Goal: Task Accomplishment & Management: Use online tool/utility

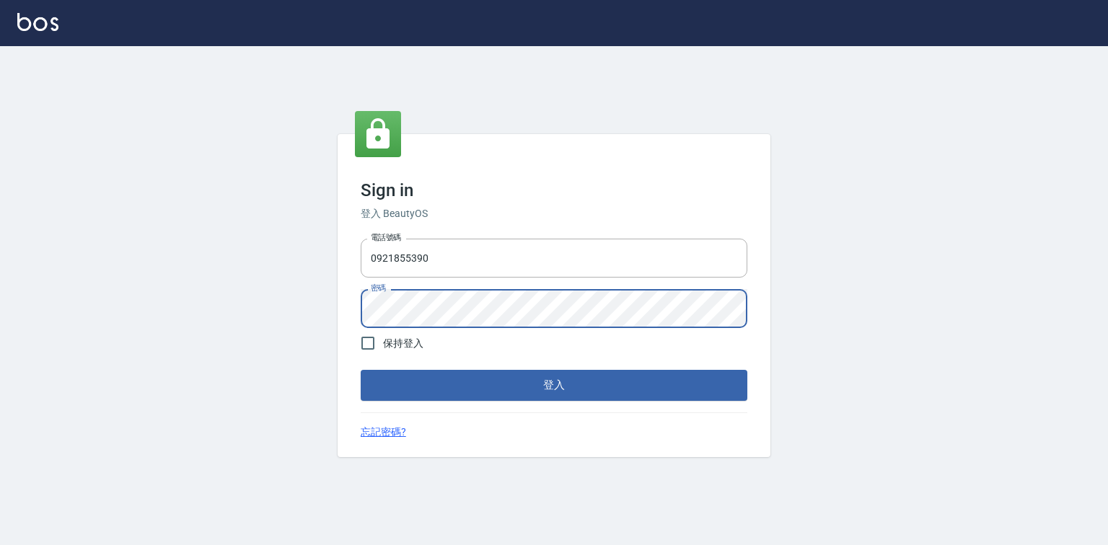
click at [361, 370] on button "登入" at bounding box center [554, 385] width 387 height 30
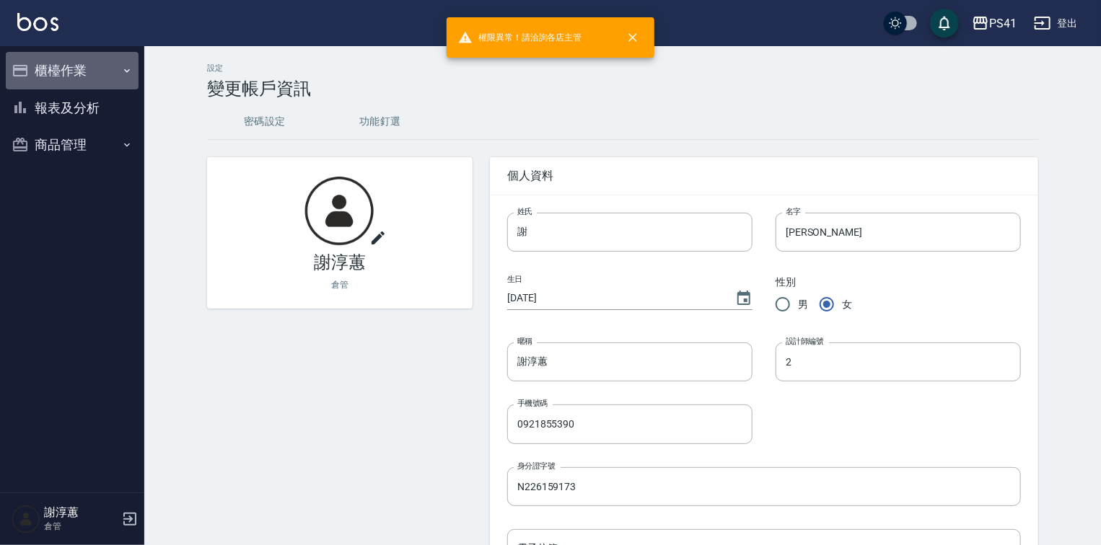
drag, startPoint x: 74, startPoint y: 52, endPoint x: 74, endPoint y: 61, distance: 9.4
click at [74, 61] on button "櫃檯作業" at bounding box center [72, 71] width 133 height 38
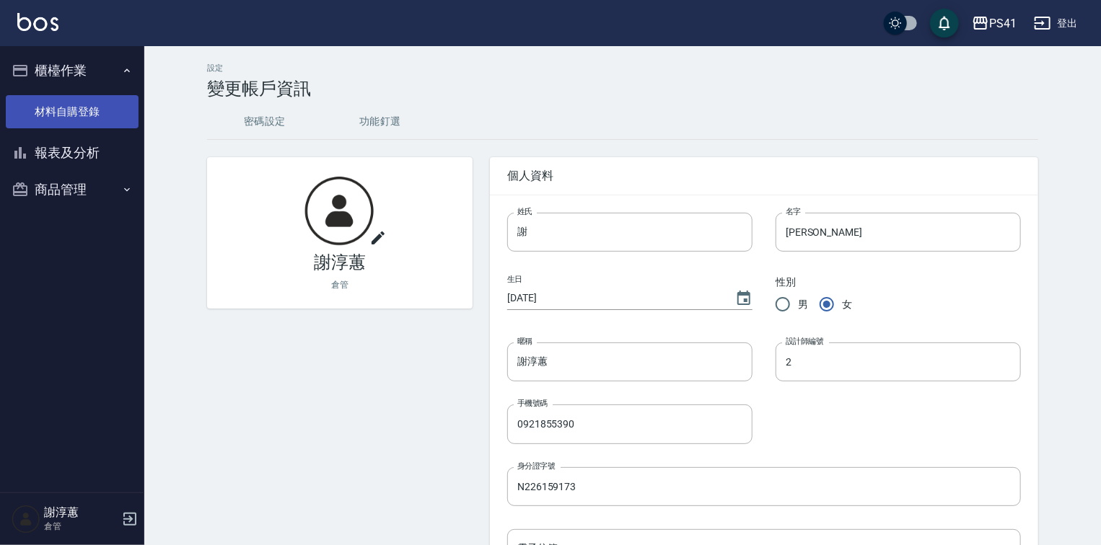
click at [77, 104] on link "材料自購登錄" at bounding box center [72, 111] width 133 height 33
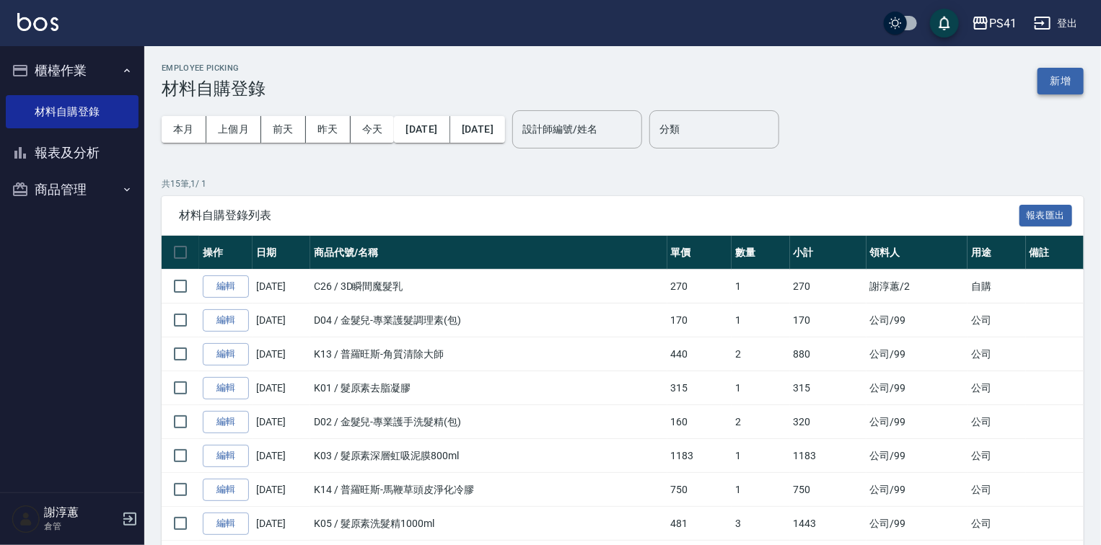
click at [1069, 79] on button "新增" at bounding box center [1060, 81] width 46 height 27
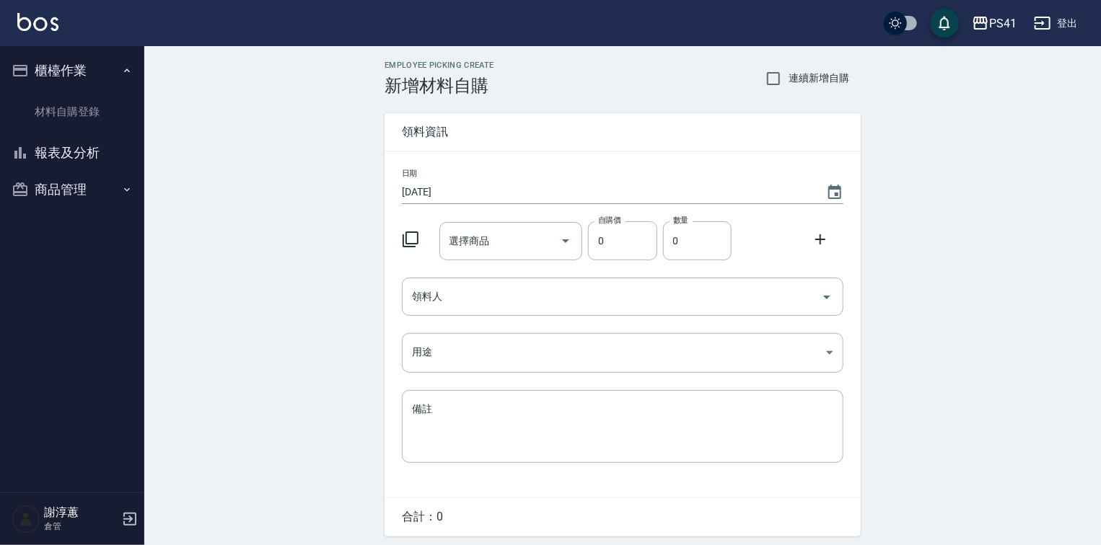
click at [415, 245] on icon at bounding box center [410, 239] width 17 height 17
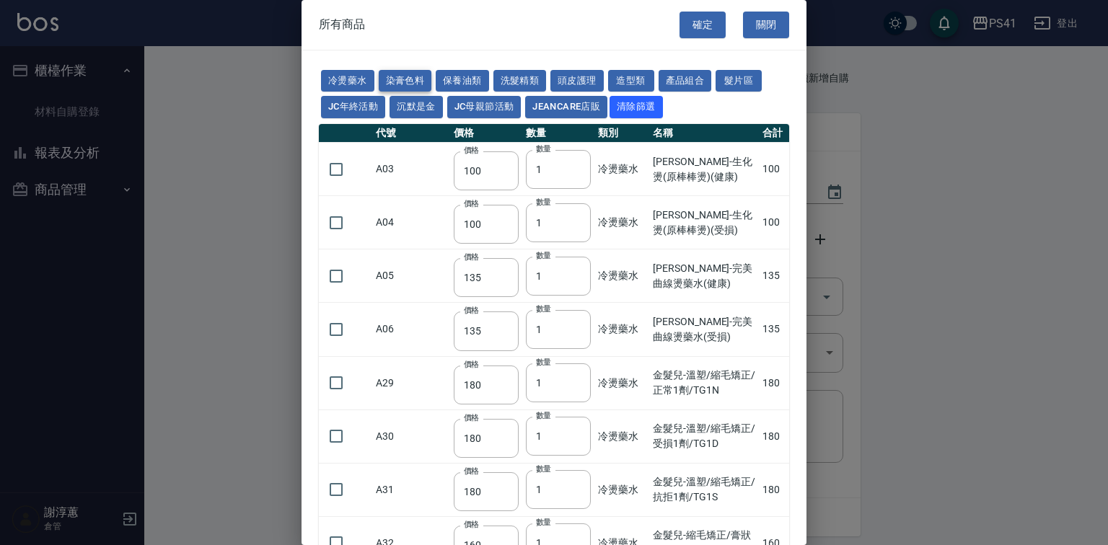
click at [418, 81] on button "染膏色料" at bounding box center [405, 81] width 53 height 22
type input "390"
type input "580"
type input "105"
type input "406"
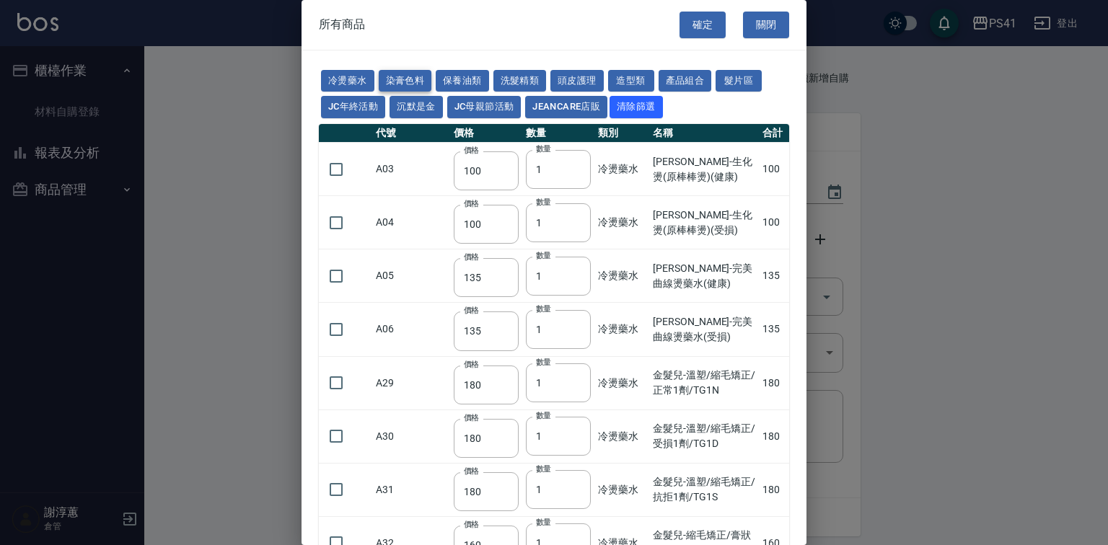
type input "105"
type input "102"
type input "137"
type input "110"
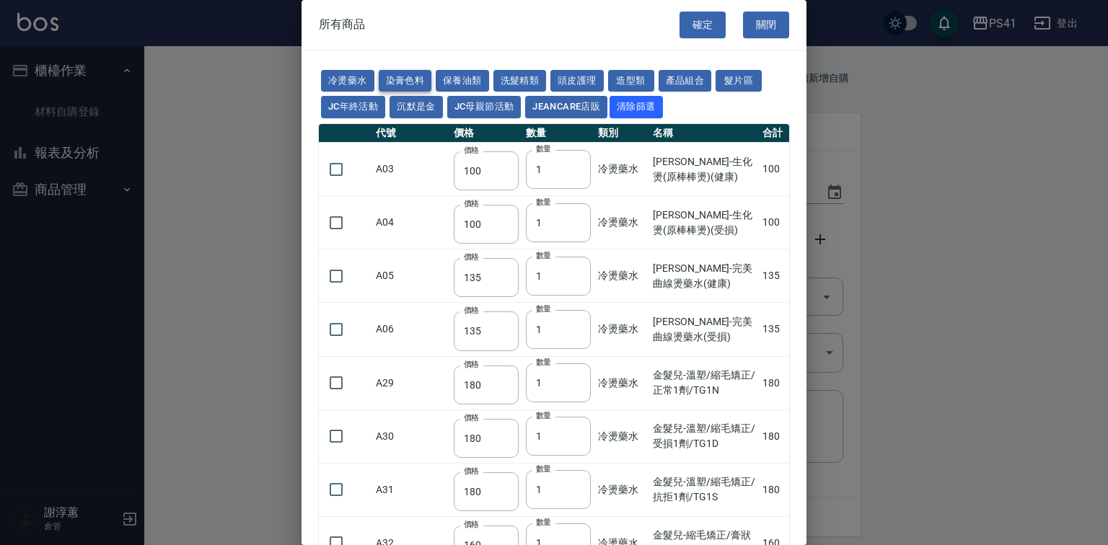
type input "130"
type input "133"
type input "186"
type input "133"
type input "450"
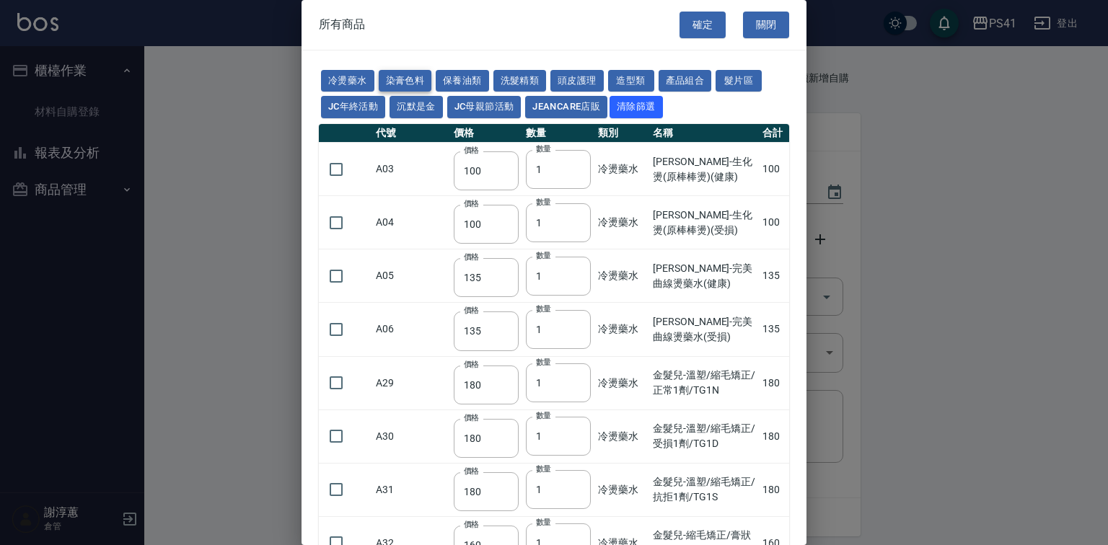
type input "350"
type input "112"
type input "450"
type input "1060"
type input "250"
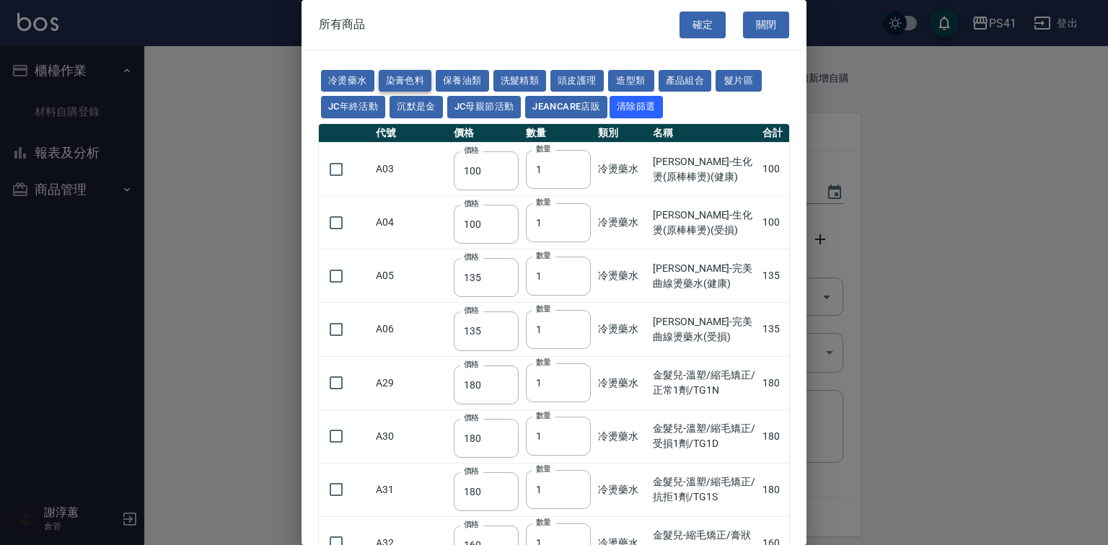
type input "350"
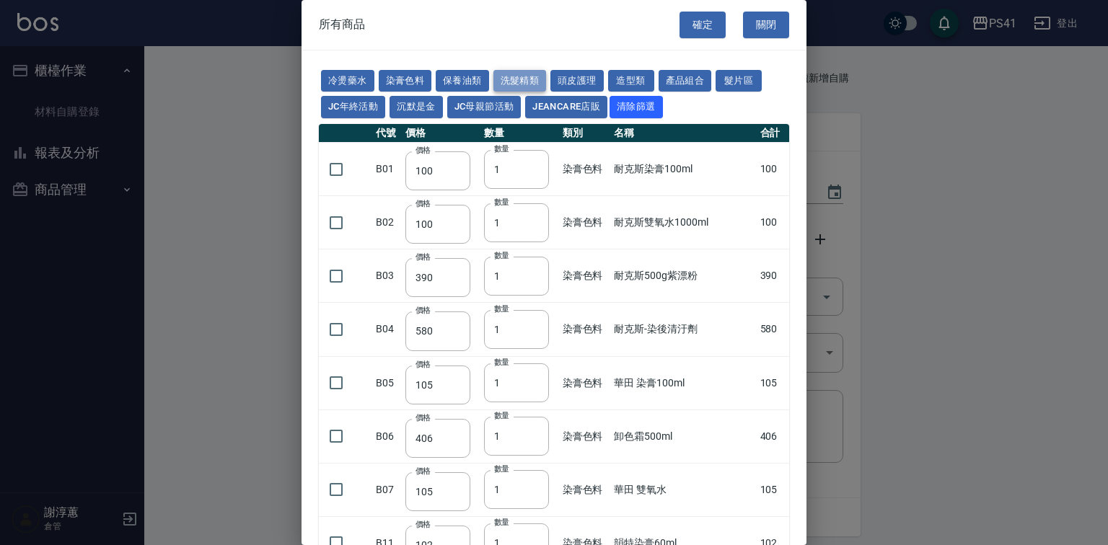
click at [547, 76] on button "洗髮精類" at bounding box center [519, 81] width 53 height 22
type input "150"
type input "160"
type input "170"
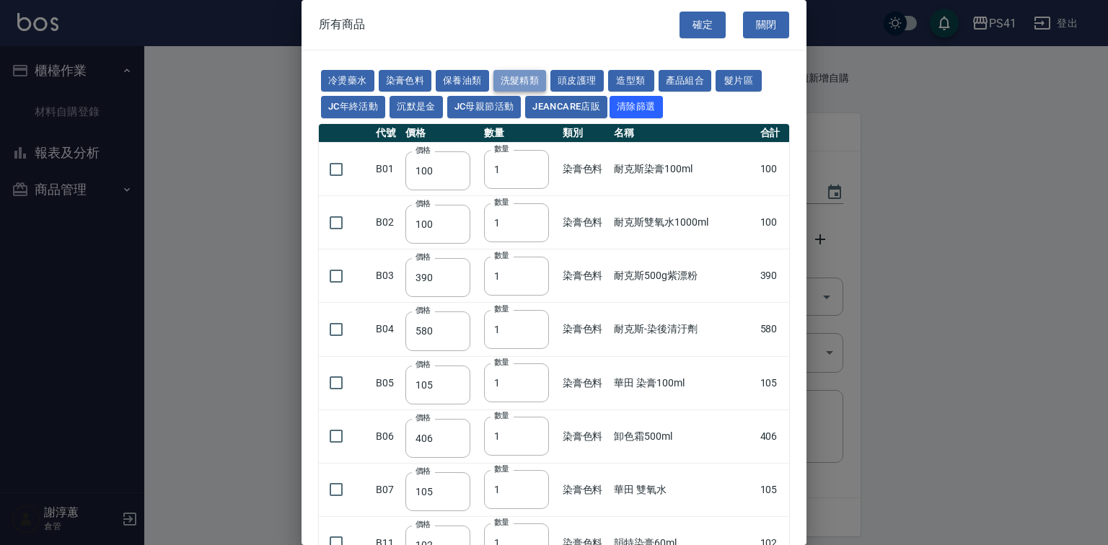
type input "155"
type input "165"
type input "190"
type input "200"
type input "440"
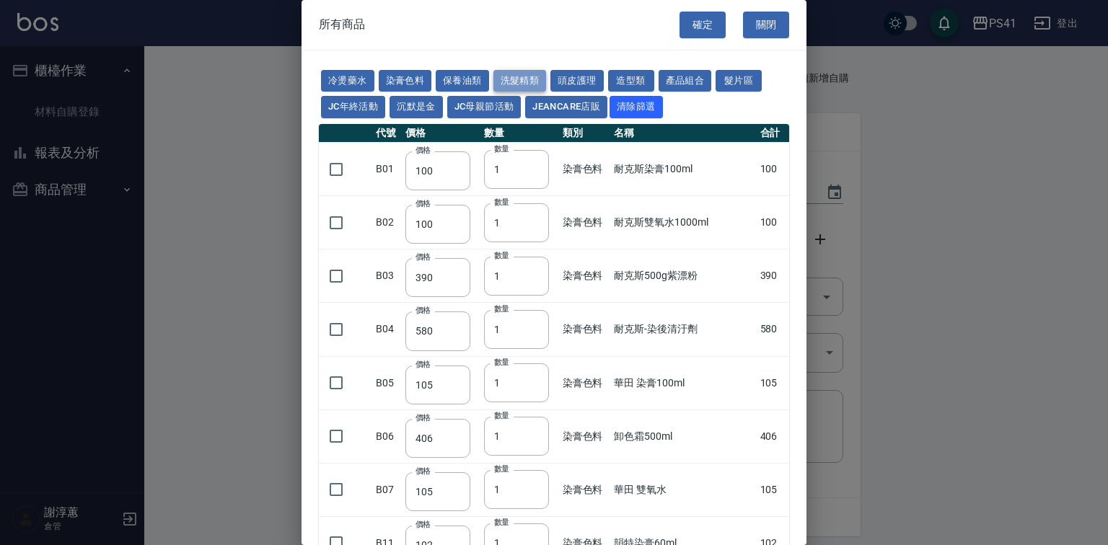
type input "200"
type input "420"
type input "330"
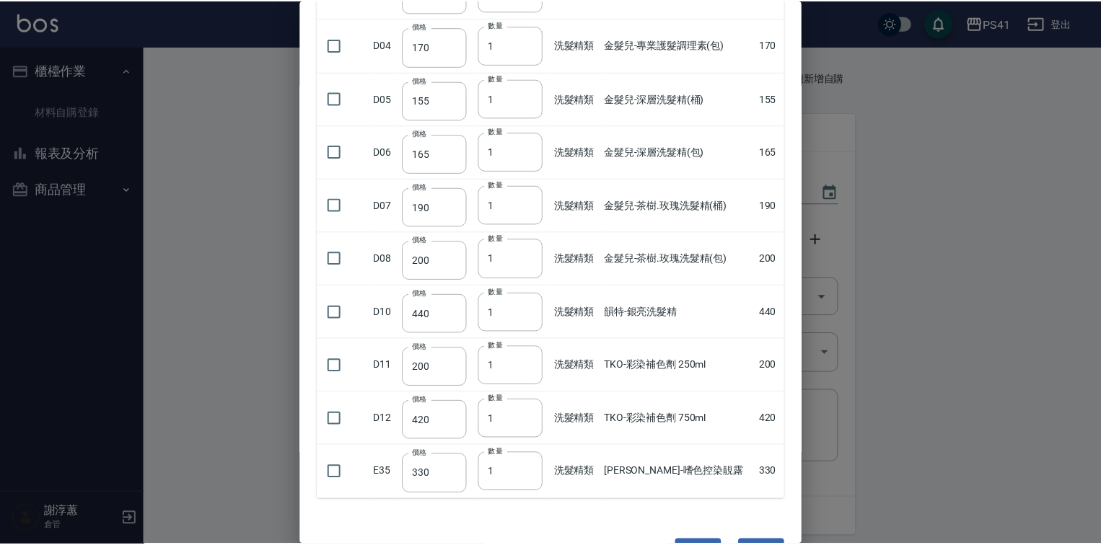
scroll to position [361, 0]
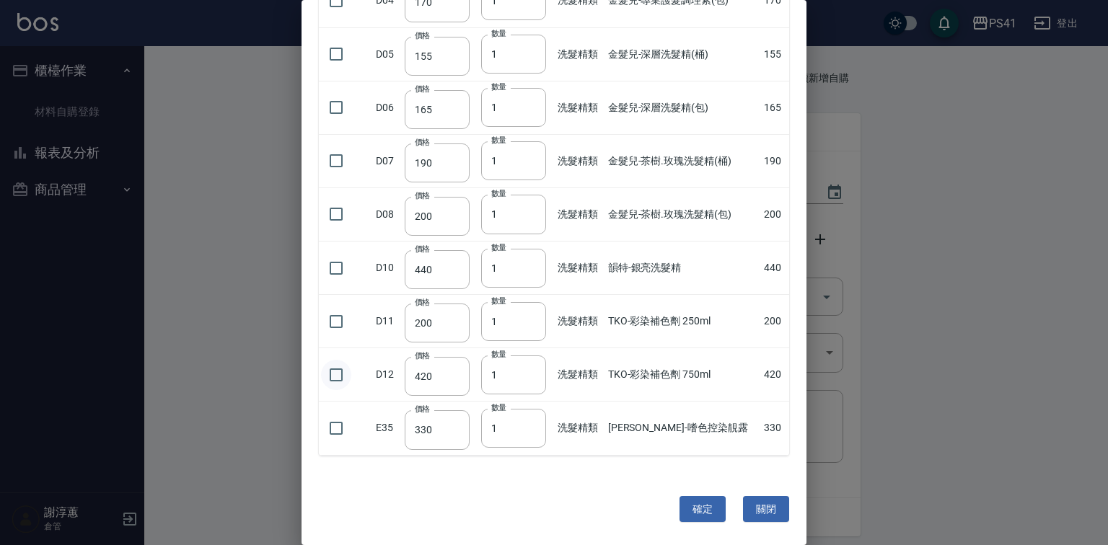
click at [343, 374] on input "checkbox" at bounding box center [336, 375] width 30 height 30
checkbox input "true"
click at [697, 512] on button "確定" at bounding box center [702, 509] width 46 height 27
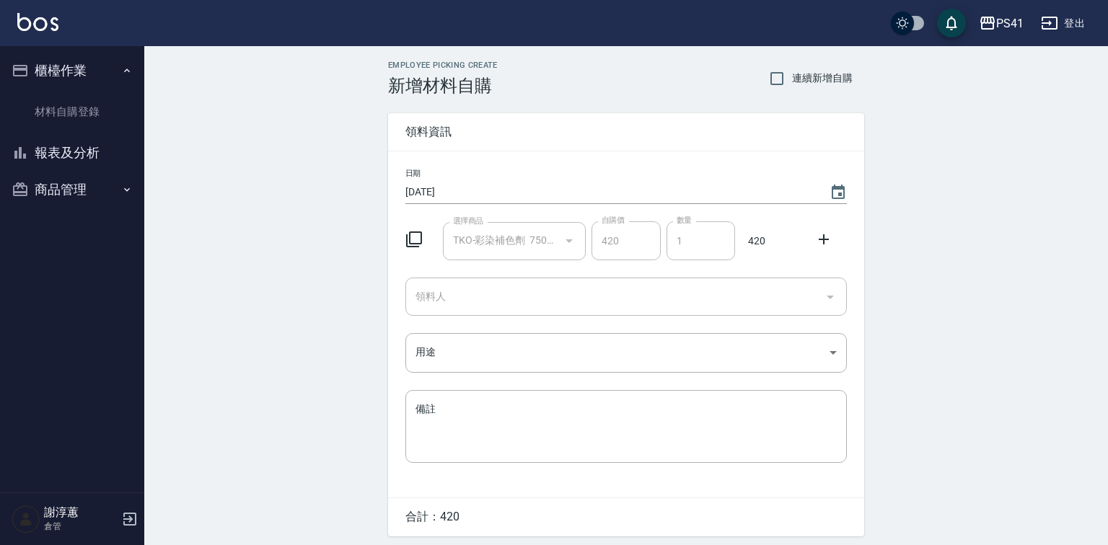
type input "TKO-彩染補色劑 750ml"
type input "420"
type input "1"
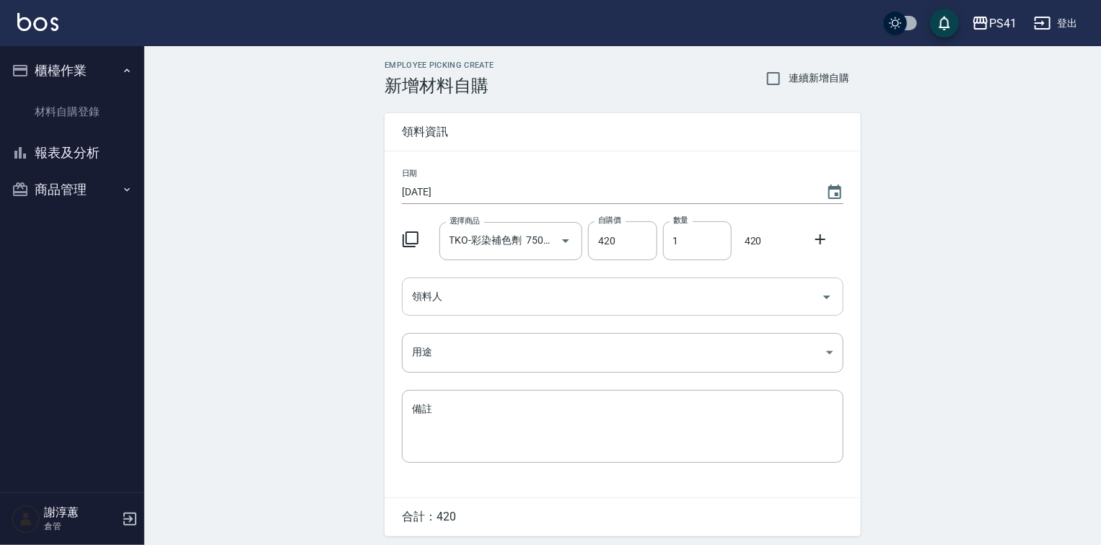
click at [482, 307] on input "領料人" at bounding box center [611, 296] width 407 height 25
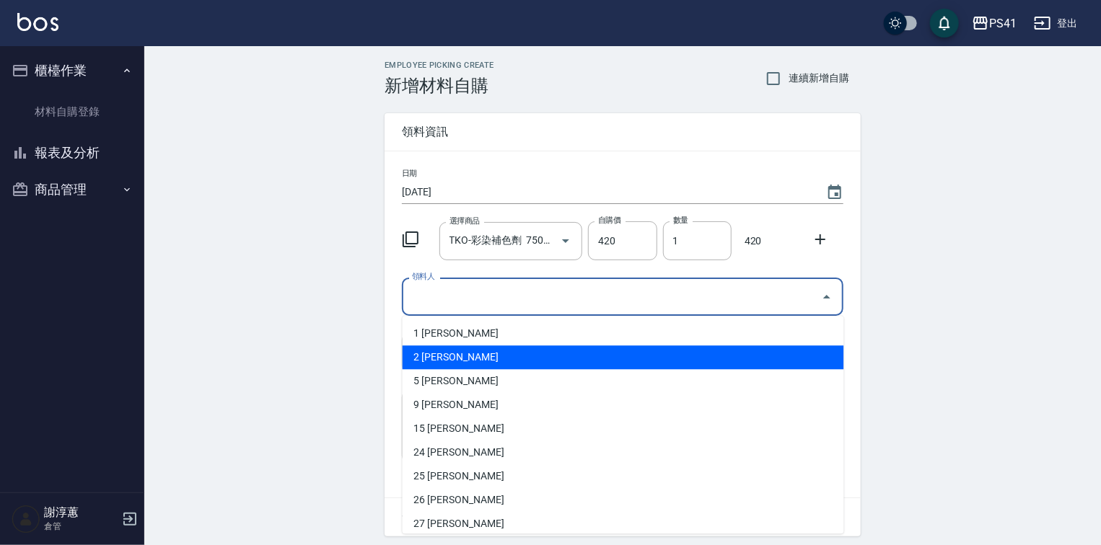
click at [456, 351] on li "2 [PERSON_NAME]" at bounding box center [622, 357] width 441 height 24
type input "謝淳蕙"
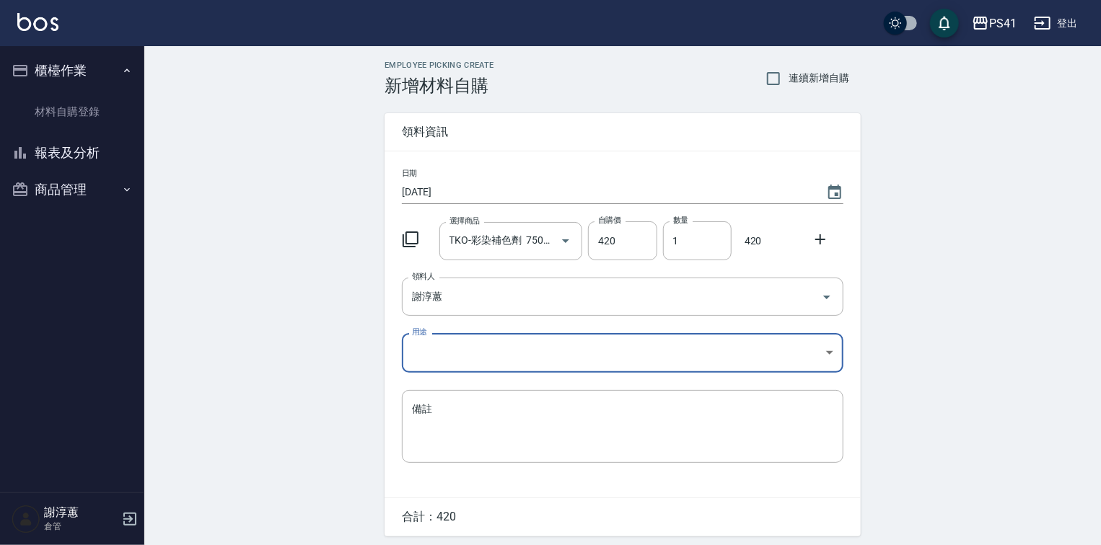
click at [457, 345] on body "PS41 登出 櫃檯作業 材料自購登錄 報表及分析 報表目錄 商品銷售排行榜 商品消耗明細 商品進銷貨報表 商品庫存表 商品管理 商品分類設定 商品列表 商品…" at bounding box center [550, 297] width 1101 height 594
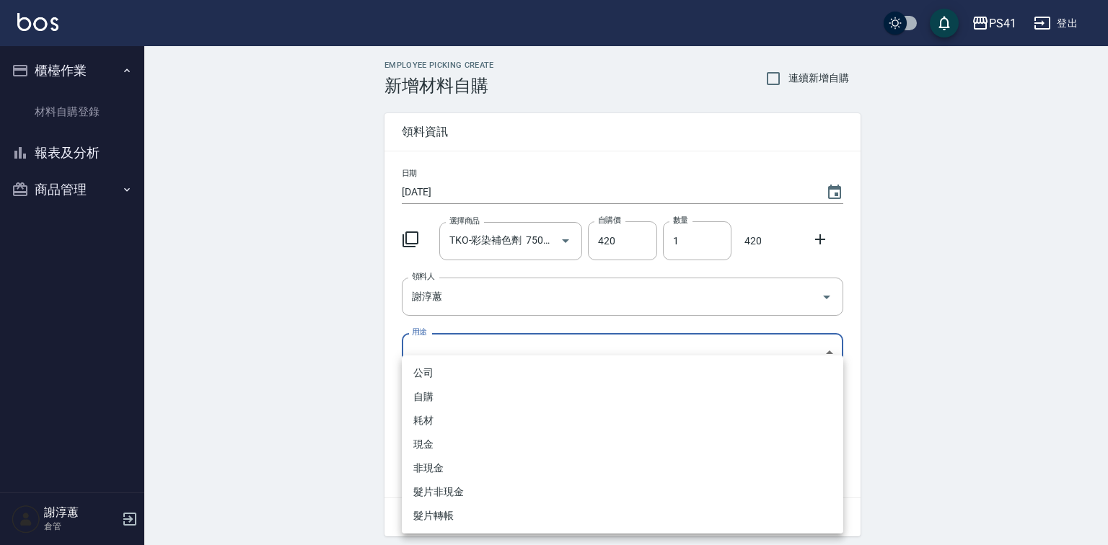
click at [446, 390] on li "自購" at bounding box center [622, 397] width 441 height 24
type input "自購"
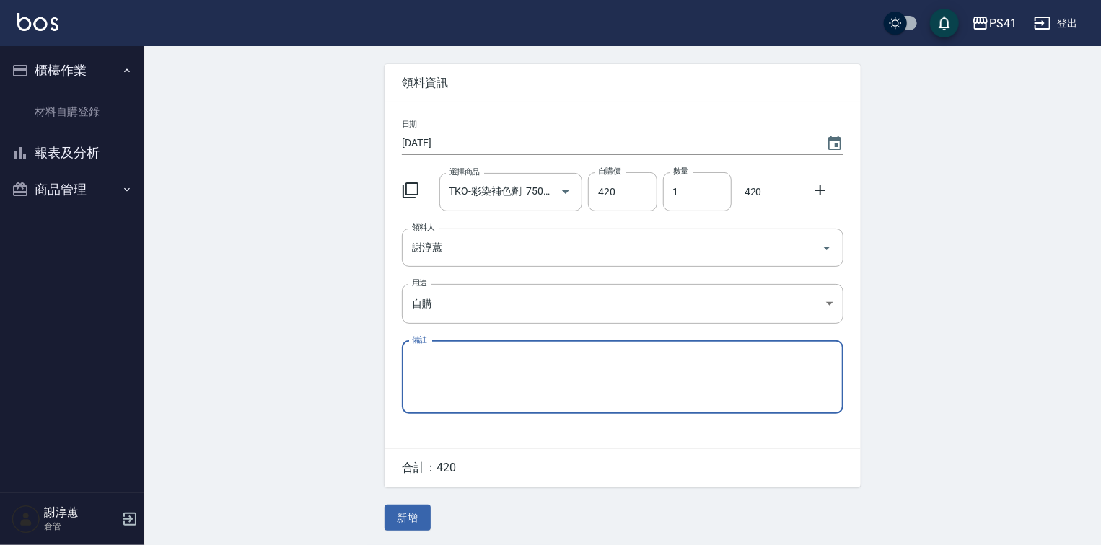
scroll to position [54, 0]
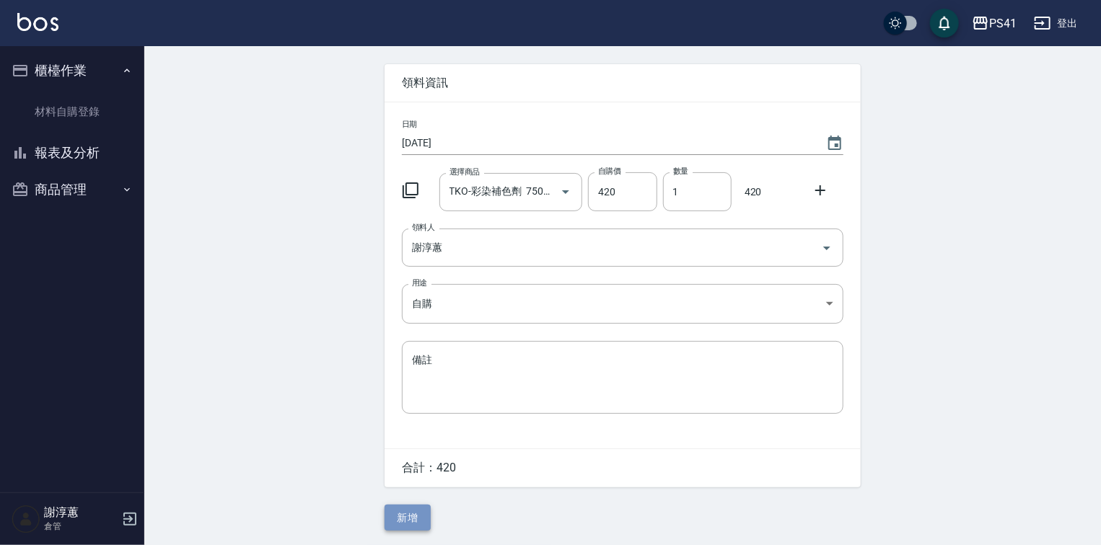
click at [409, 529] on button "新增" at bounding box center [407, 518] width 46 height 27
